Goal: Transaction & Acquisition: Purchase product/service

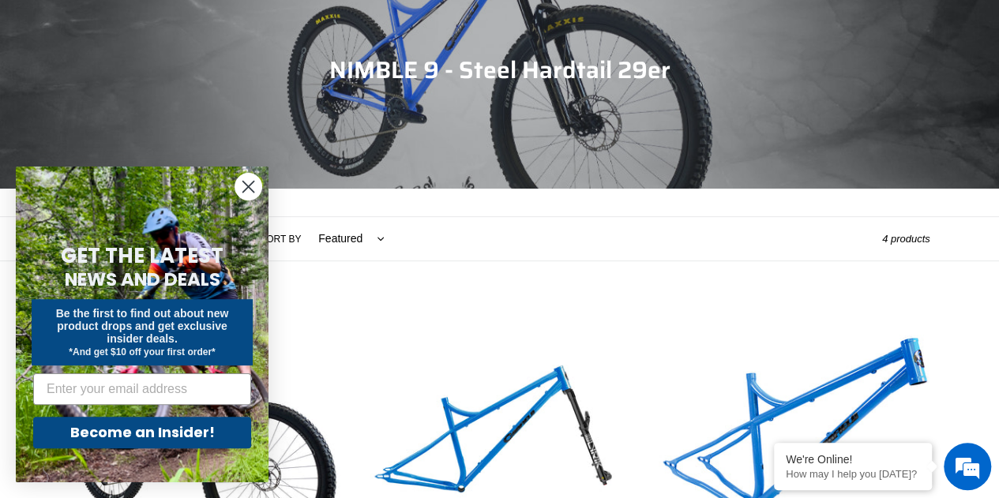
scroll to position [316, 0]
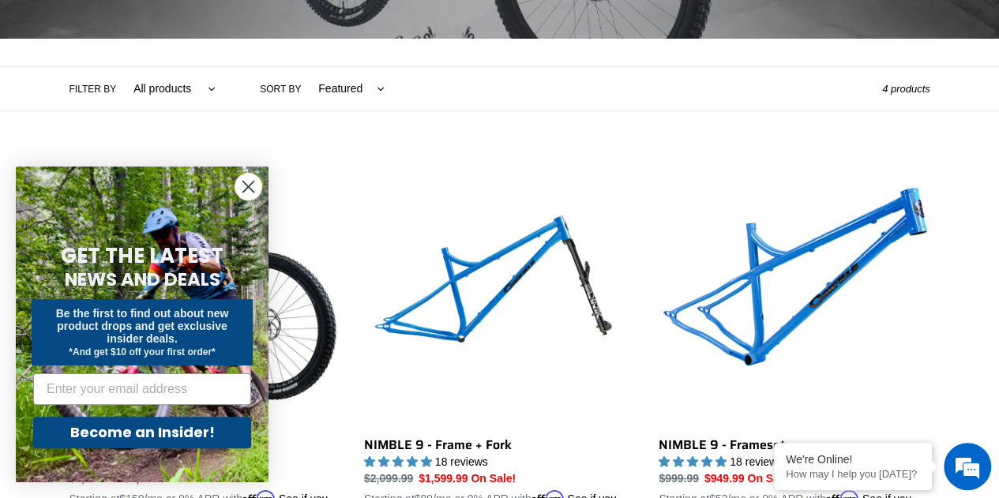
click at [239, 183] on circle "Close dialog" at bounding box center [248, 187] width 26 height 26
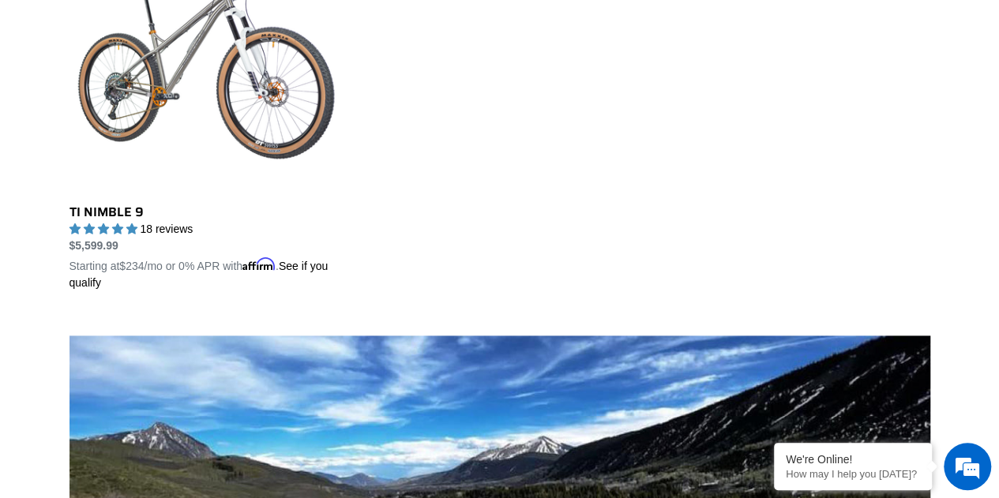
scroll to position [948, 0]
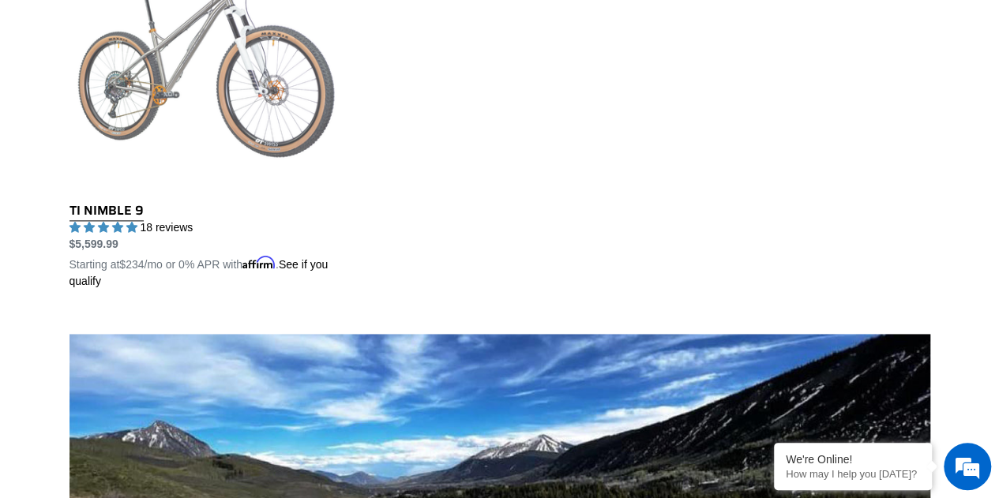
click at [205, 55] on link "TI NIMBLE 9" at bounding box center [205, 105] width 271 height 370
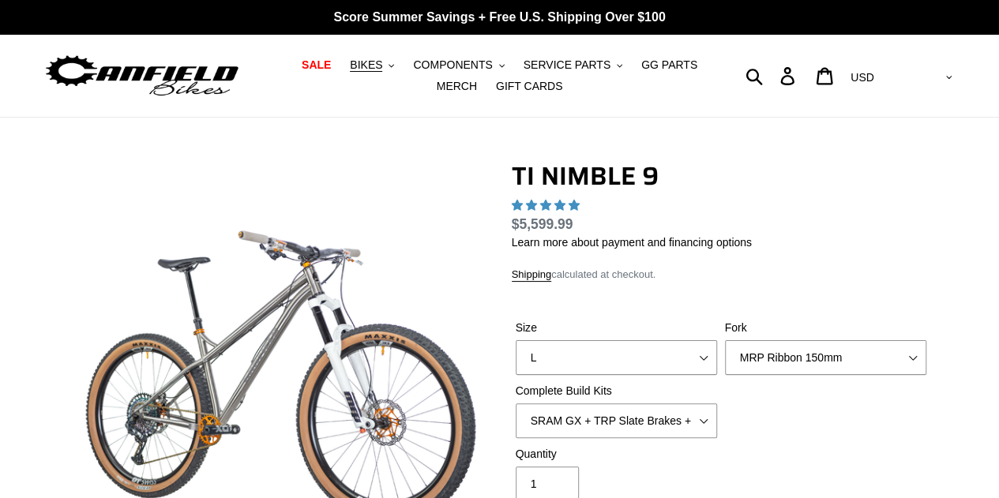
select select "highest-rating"
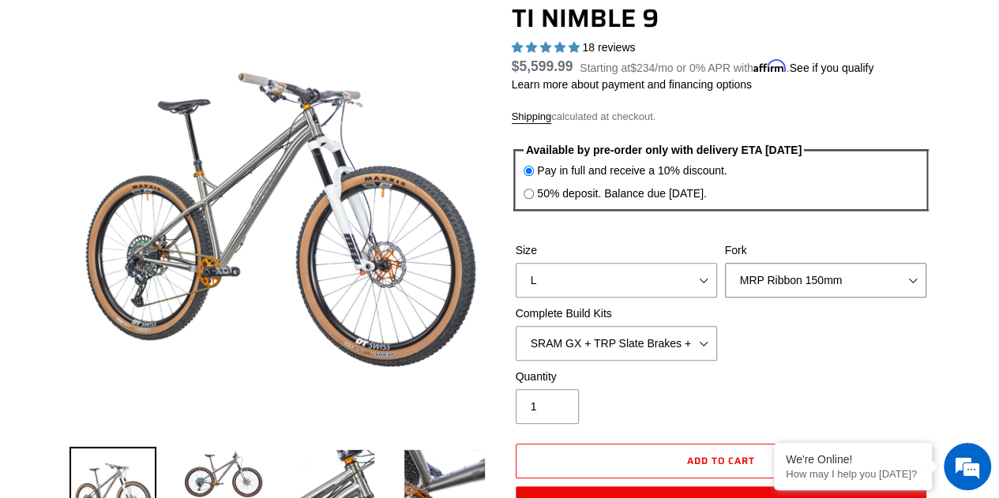
click at [794, 276] on select "MRP Ribbon 150mm RockShox Lyrik 150mm Fox Factory 36 150mm Cane Creek Helm 150m…" at bounding box center [825, 280] width 201 height 35
select select "Fox Factory 36 150mm"
click at [725, 263] on select "MRP Ribbon 150mm RockShox Lyrik 150mm Fox Factory 36 150mm Cane Creek Helm 150m…" at bounding box center [825, 280] width 201 height 35
click at [675, 339] on select "SRAM GX + TRP Slate Brakes + Rotors + e13 LG-1 Wheels SHIMANO XT + SHIMANO brak…" at bounding box center [616, 343] width 201 height 35
select select "SHIMANO XTR + HOPE Brakes + DT Swiss Carbon Wheels"
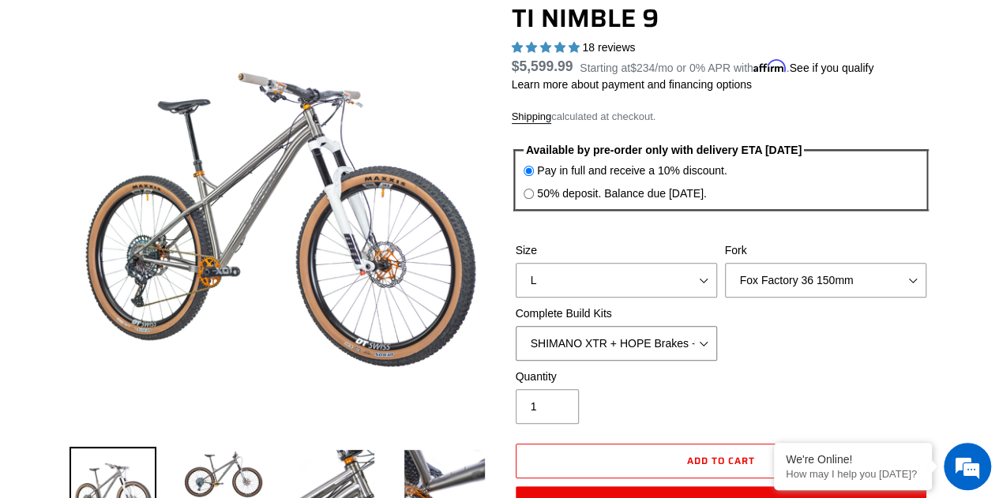
click at [516, 326] on select "SRAM GX + TRP Slate Brakes + Rotors + e13 LG-1 Wheels SHIMANO XT + SHIMANO brak…" at bounding box center [616, 343] width 201 height 35
click at [654, 345] on select "SRAM GX + TRP Slate Brakes + Rotors + e13 LG-1 Wheels SHIMANO XT + SHIMANO brak…" at bounding box center [616, 343] width 201 height 35
click at [516, 326] on select "SRAM GX + TRP Slate Brakes + Rotors + e13 LG-1 Wheels SHIMANO XT + SHIMANO brak…" at bounding box center [616, 343] width 201 height 35
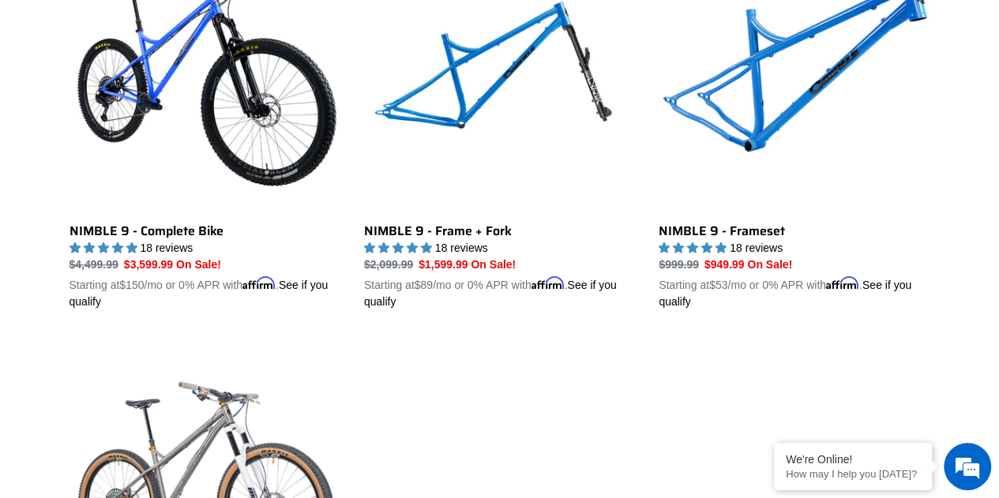
scroll to position [431, 0]
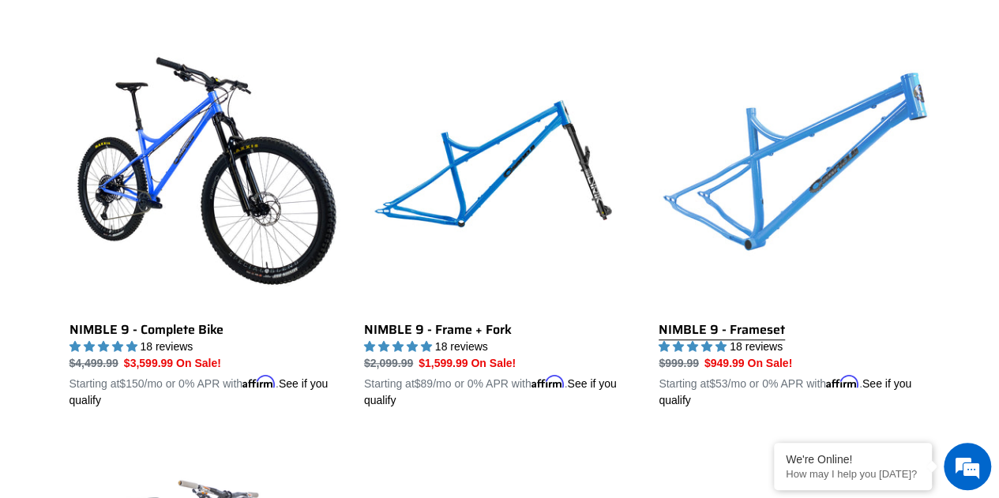
click at [829, 141] on link "NIMBLE 9 - Frameset" at bounding box center [794, 224] width 271 height 370
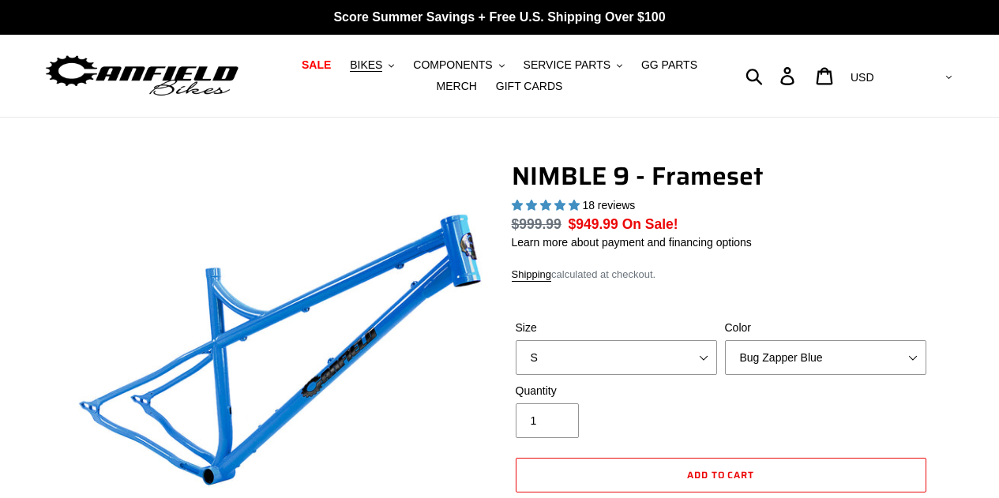
select select "highest-rating"
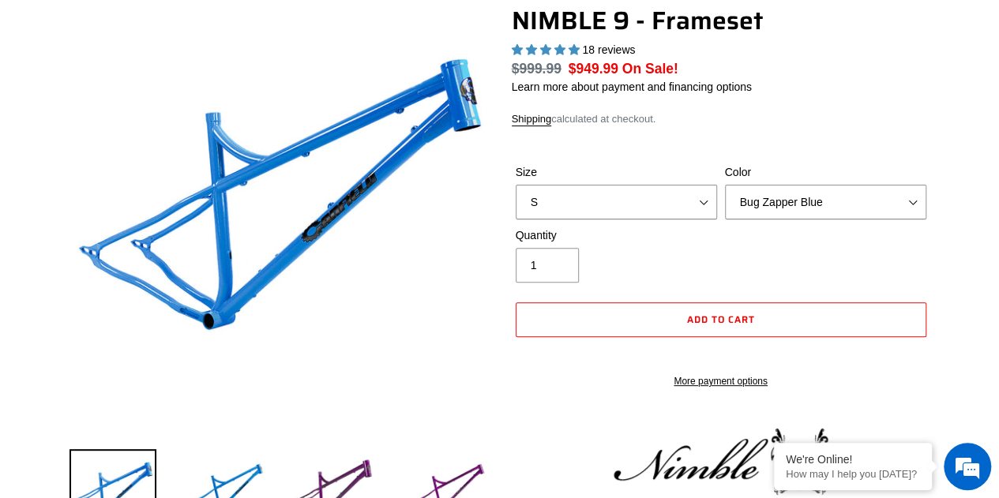
scroll to position [158, 0]
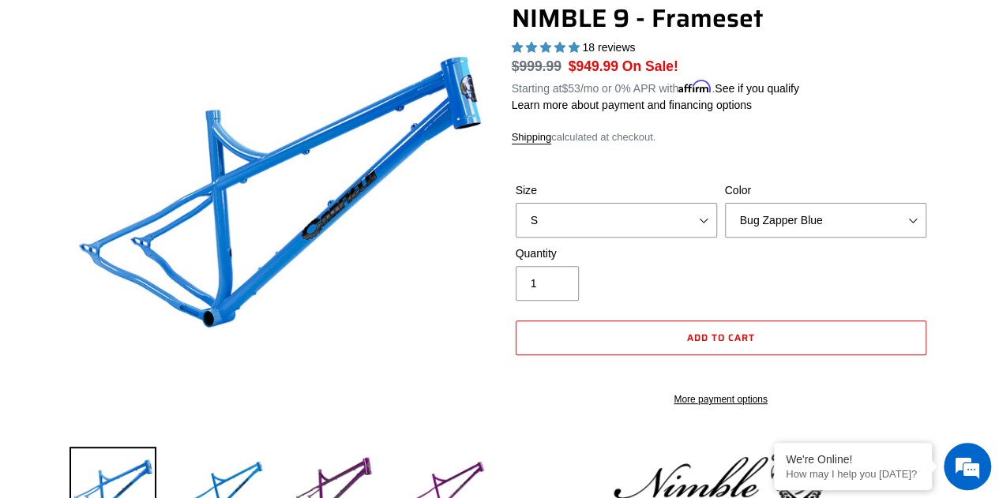
click at [777, 201] on div "Color Bug Zapper Blue Purple Haze -Sold Out Galaxy Black" at bounding box center [825, 209] width 209 height 55
click at [776, 224] on select "Bug Zapper Blue Purple Haze -Sold Out Galaxy Black" at bounding box center [825, 220] width 201 height 35
click at [597, 208] on select "S M L XL" at bounding box center [616, 220] width 201 height 35
select select "L"
click at [516, 203] on select "S M L XL" at bounding box center [616, 220] width 201 height 35
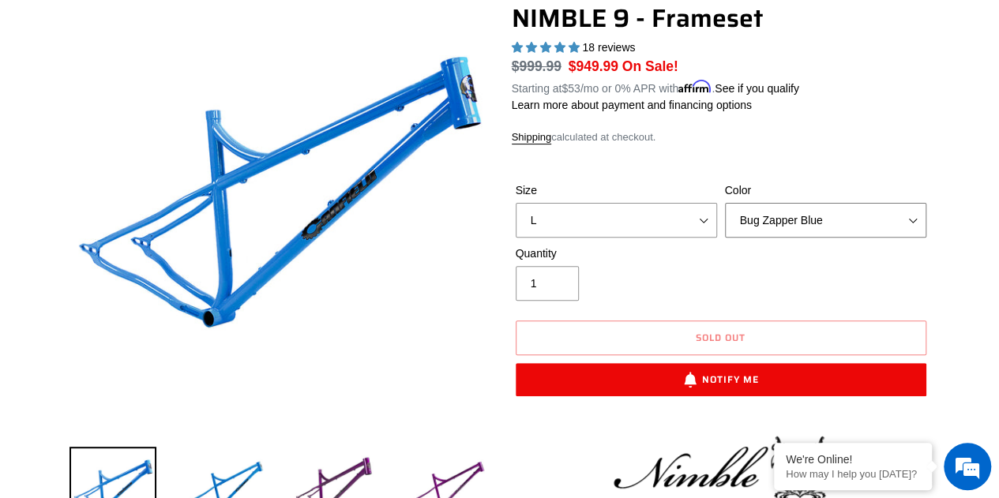
click at [797, 216] on select "Bug Zapper Blue Purple Haze -Sold Out Galaxy Black" at bounding box center [825, 220] width 201 height 35
click at [725, 203] on select "Bug Zapper Blue Purple Haze -Sold Out Galaxy Black" at bounding box center [825, 220] width 201 height 35
drag, startPoint x: 814, startPoint y: 220, endPoint x: 814, endPoint y: 230, distance: 9.5
click at [814, 220] on select "Bug Zapper Blue Purple Haze -Sold Out Galaxy Black" at bounding box center [825, 220] width 201 height 35
click at [725, 203] on select "Bug Zapper Blue Purple Haze -Sold Out Galaxy Black" at bounding box center [825, 220] width 201 height 35
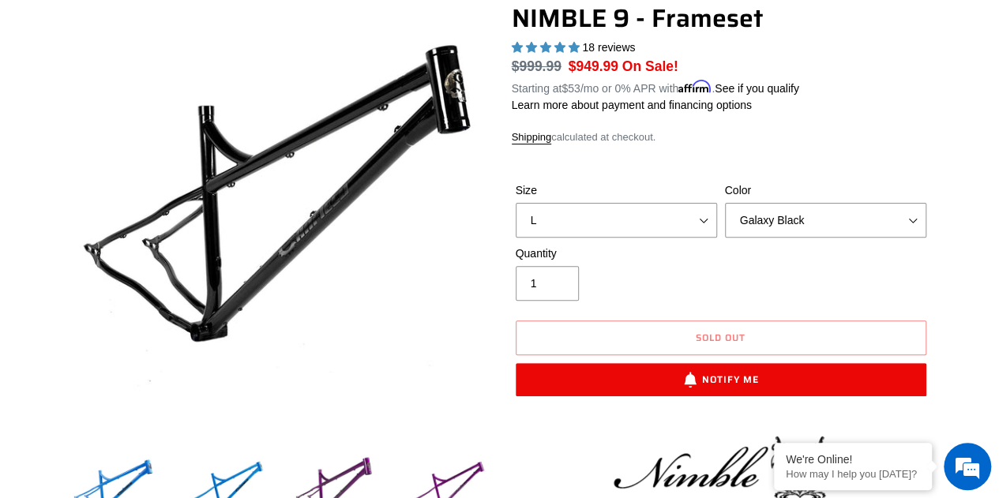
click at [798, 200] on div "Color Bug Zapper Blue Purple Haze -Sold Out Galaxy Black" at bounding box center [825, 209] width 209 height 55
click at [791, 212] on select "Bug Zapper Blue Purple Haze -Sold Out Galaxy Black" at bounding box center [825, 220] width 201 height 35
click at [725, 203] on select "Bug Zapper Blue Purple Haze -Sold Out Galaxy Black" at bounding box center [825, 220] width 201 height 35
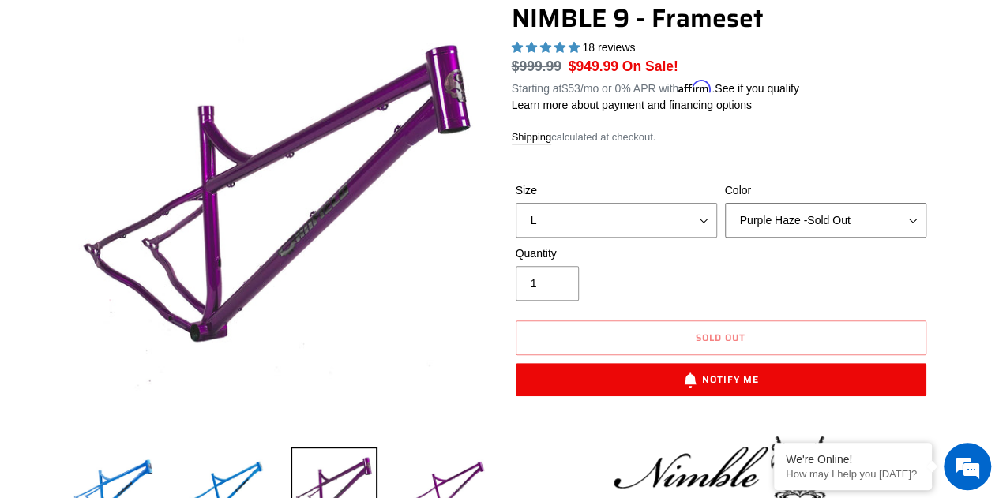
click at [800, 227] on select "Bug Zapper Blue Purple Haze -Sold Out Galaxy Black" at bounding box center [825, 220] width 201 height 35
select select "Galaxy Black"
click at [725, 203] on select "Bug Zapper Blue Purple Haze -Sold Out Galaxy Black" at bounding box center [825, 220] width 201 height 35
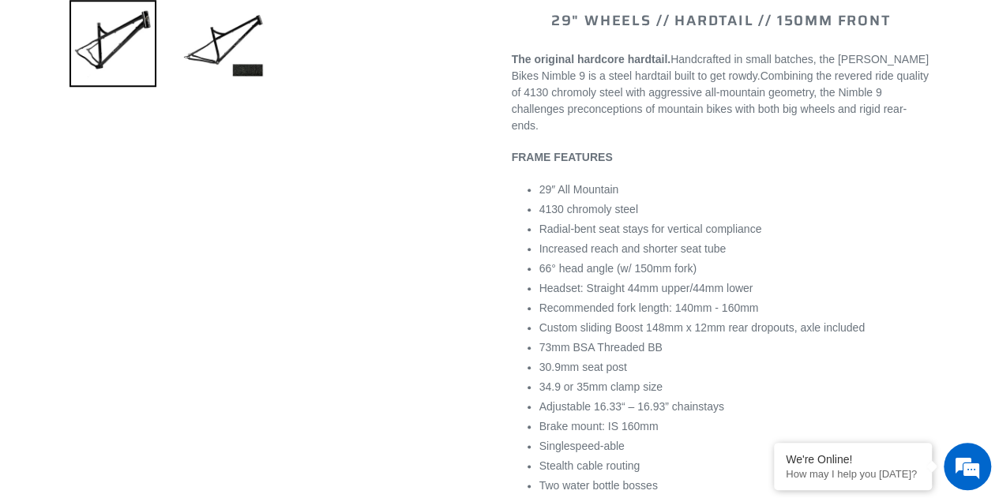
scroll to position [711, 0]
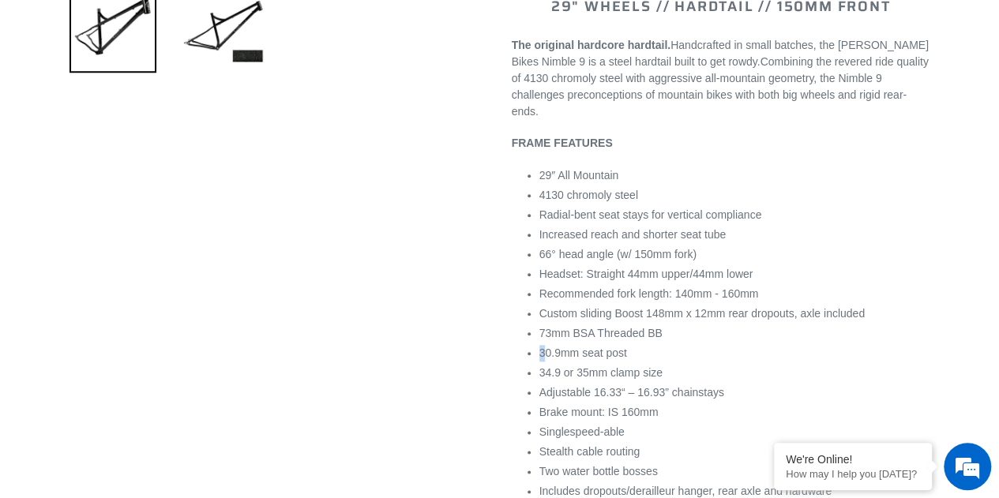
drag, startPoint x: 547, startPoint y: 331, endPoint x: 675, endPoint y: 309, distance: 129.9
click at [675, 309] on ul "29″ All Mountain 4130 chromoly steel Radial-bent seat stays for vertical compli…" at bounding box center [734, 353] width 391 height 372
click at [582, 327] on span "73mm BSA Threaded BB" at bounding box center [600, 333] width 123 height 13
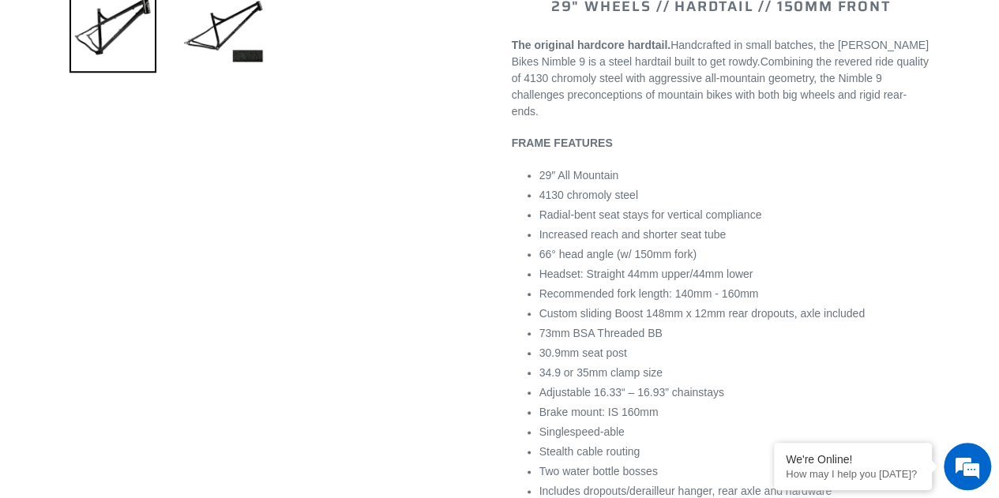
click at [676, 307] on span "Custom sliding Boost 148mm x 12mm rear dropouts, axle included" at bounding box center [701, 313] width 325 height 13
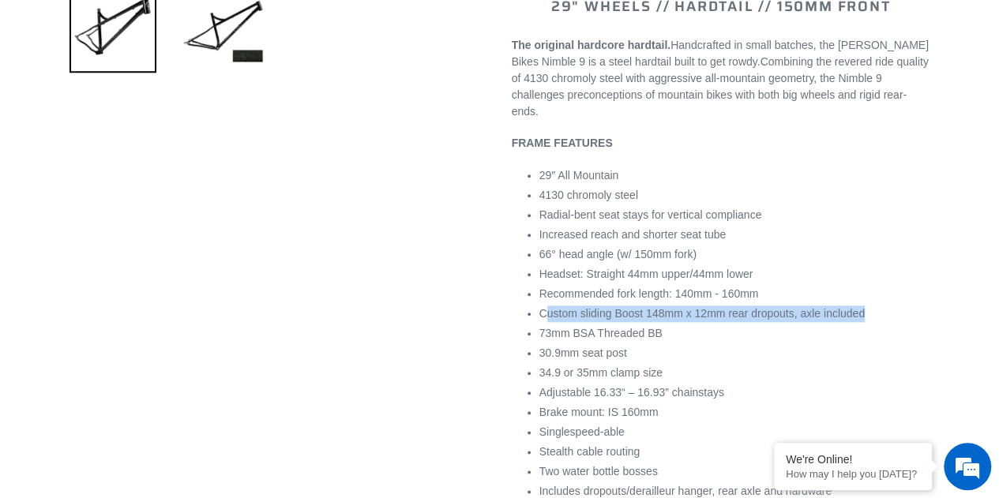
click at [676, 307] on span "Custom sliding Boost 148mm x 12mm rear dropouts, axle included" at bounding box center [701, 313] width 325 height 13
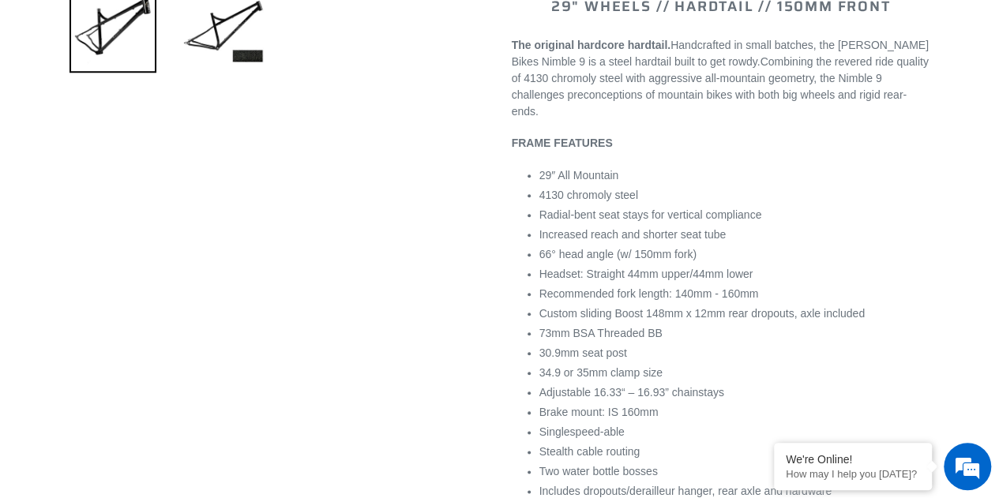
click at [684, 288] on span "Recommended fork length: 140mm - 160mm" at bounding box center [649, 294] width 220 height 13
click at [671, 268] on span "Headset: Straight 44mm upper/44mm lower" at bounding box center [646, 274] width 214 height 13
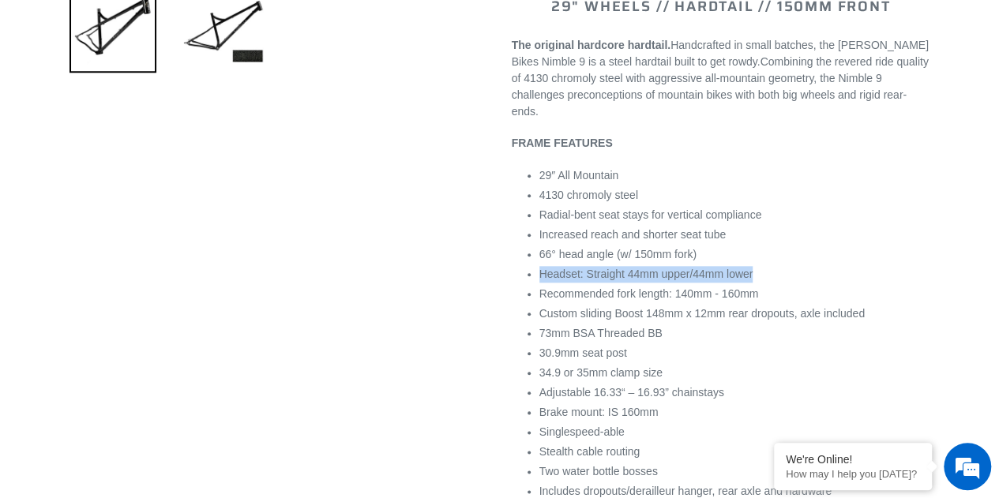
click at [671, 268] on span "Headset: Straight 44mm upper/44mm lower" at bounding box center [646, 274] width 214 height 13
click at [664, 248] on span "66° head angle (w/ 150mm fork)" at bounding box center [617, 254] width 157 height 13
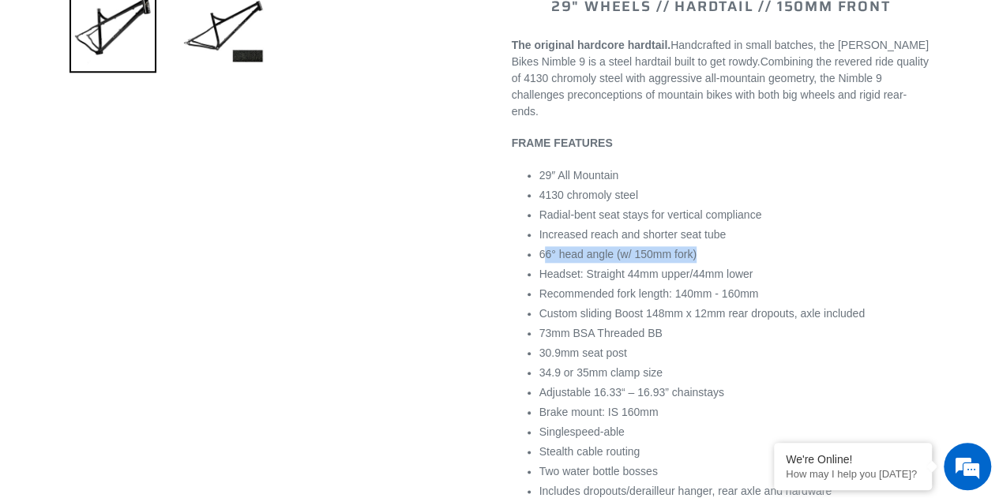
click at [664, 248] on span "66° head angle (w/ 150mm fork)" at bounding box center [617, 254] width 157 height 13
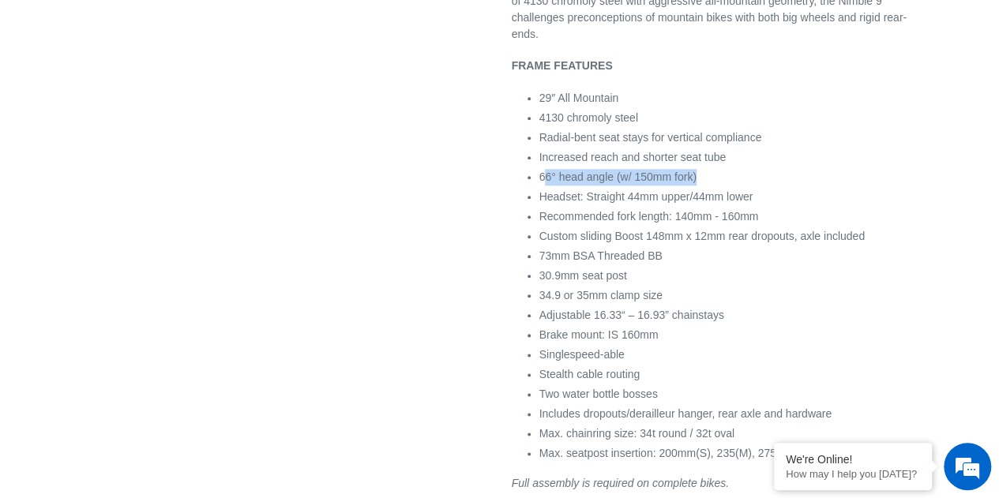
scroll to position [158, 0]
